Goal: Find specific page/section: Find specific page/section

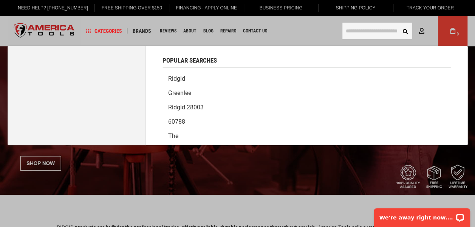
click at [387, 30] on input "text" at bounding box center [377, 31] width 70 height 17
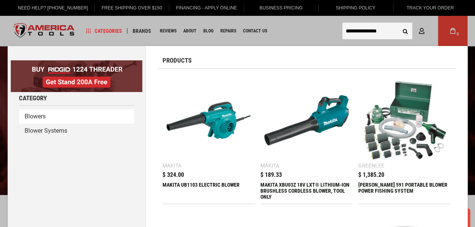
type input "**********"
click at [40, 118] on link "Blowers" at bounding box center [76, 116] width 115 height 14
